Goal: Navigation & Orientation: Find specific page/section

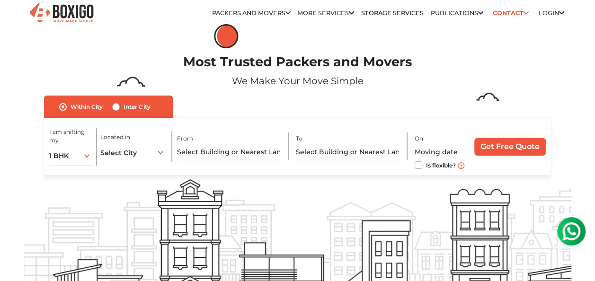
click at [548, 14] on link "Login" at bounding box center [551, 12] width 26 height 7
click at [553, 11] on link "Login" at bounding box center [551, 12] width 26 height 7
click at [560, 10] on icon at bounding box center [561, 13] width 5 height 6
click at [515, 9] on link "Contact" at bounding box center [511, 13] width 42 height 15
click at [524, 12] on icon at bounding box center [525, 13] width 5 height 6
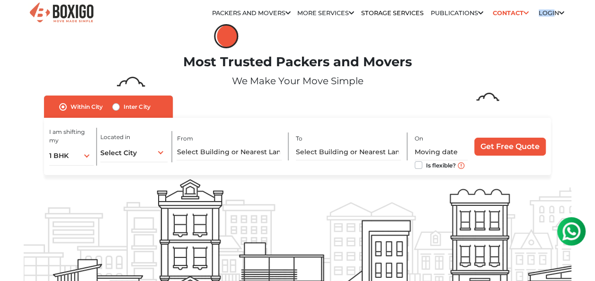
drag, startPoint x: 552, startPoint y: 7, endPoint x: 552, endPoint y: 14, distance: 7.2
click at [552, 14] on ul "Relocation Storage Space Packers and Movers Packers and Movers in bangalore Pac…" at bounding box center [343, 12] width 442 height 11
click at [552, 14] on link "Login" at bounding box center [551, 12] width 26 height 7
click at [560, 13] on icon at bounding box center [561, 13] width 5 height 6
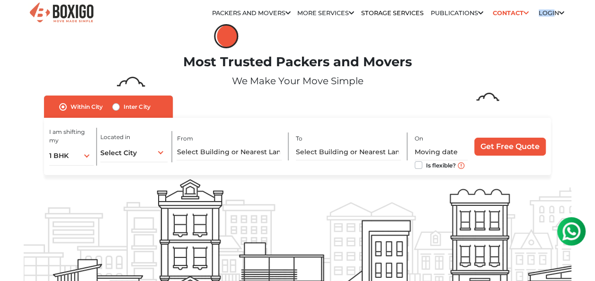
click at [560, 13] on icon at bounding box center [561, 13] width 5 height 6
click at [269, 13] on link "Packers and Movers" at bounding box center [251, 12] width 79 height 7
click at [546, 12] on link "Login" at bounding box center [551, 12] width 26 height 7
click at [559, 11] on icon at bounding box center [561, 13] width 5 height 6
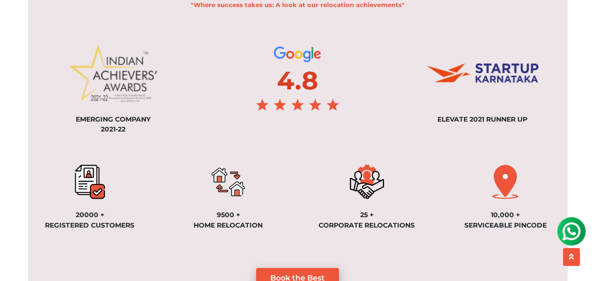
scroll to position [705, 0]
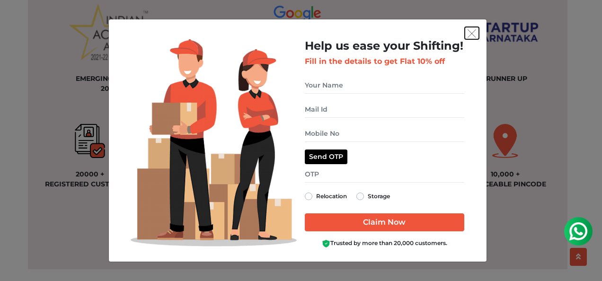
click at [467, 31] on img "get free quote dialog" at bounding box center [471, 33] width 9 height 9
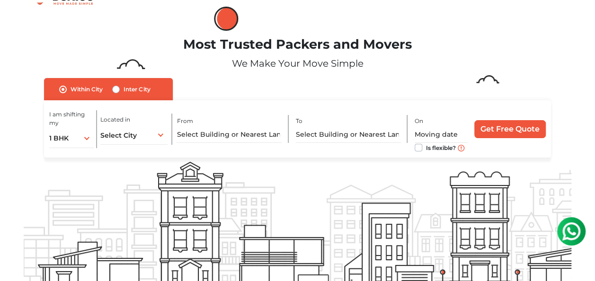
scroll to position [0, 0]
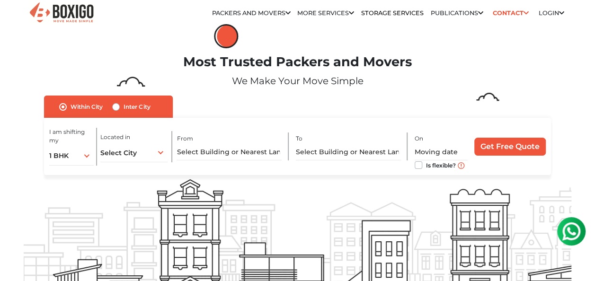
click at [559, 12] on icon at bounding box center [561, 13] width 5 height 6
click at [561, 11] on icon at bounding box center [561, 13] width 5 height 6
click at [547, 9] on link "Login" at bounding box center [551, 12] width 26 height 7
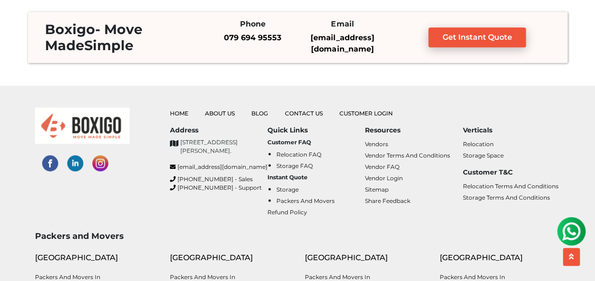
scroll to position [2279, 0]
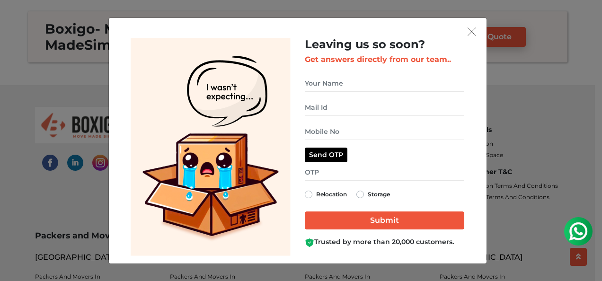
click at [368, 195] on label "Storage" at bounding box center [379, 194] width 22 height 11
click at [361, 195] on input "Storage" at bounding box center [360, 193] width 8 height 9
radio input "true"
click at [472, 27] on img "get free quote dialog" at bounding box center [471, 31] width 9 height 9
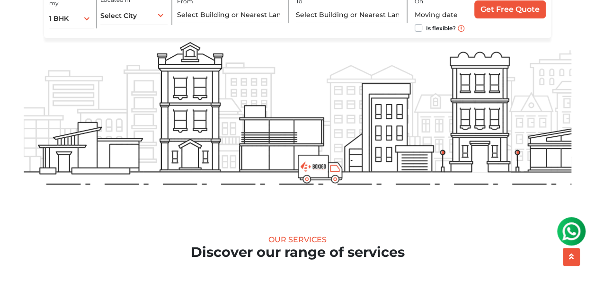
scroll to position [0, 0]
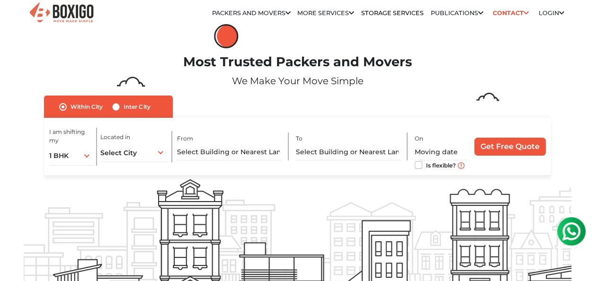
click at [520, 9] on link "Contact" at bounding box center [511, 13] width 42 height 15
click at [549, 11] on link "Login" at bounding box center [551, 12] width 26 height 7
click at [553, 11] on link "Login" at bounding box center [551, 12] width 26 height 7
click at [560, 11] on icon at bounding box center [561, 13] width 5 height 6
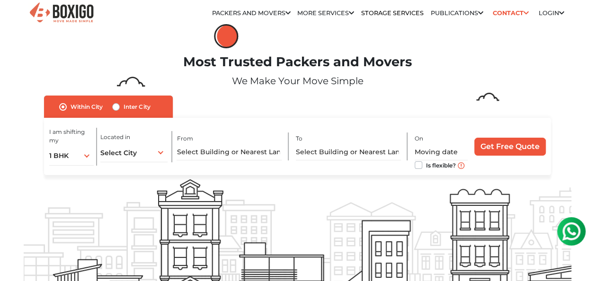
click at [560, 11] on icon at bounding box center [561, 13] width 5 height 6
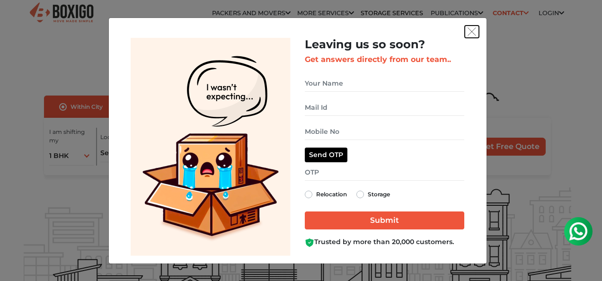
click at [473, 32] on img "get free quote dialog" at bounding box center [471, 31] width 9 height 9
